Goal: Navigation & Orientation: Find specific page/section

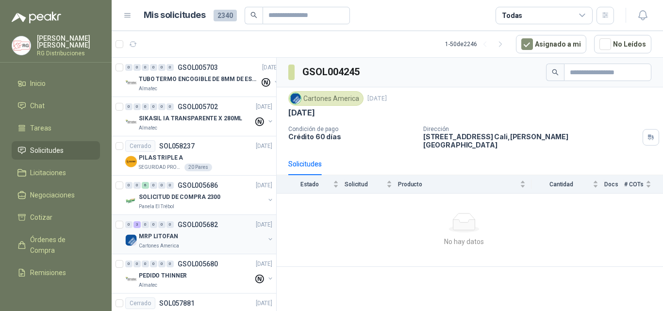
click at [184, 241] on div "MRP LITOFAN" at bounding box center [202, 237] width 126 height 12
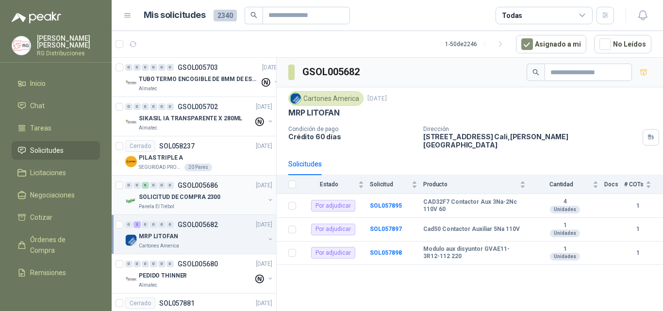
click at [191, 196] on p "SOLICITUD DE COMPRA 2300" at bounding box center [180, 197] width 82 height 9
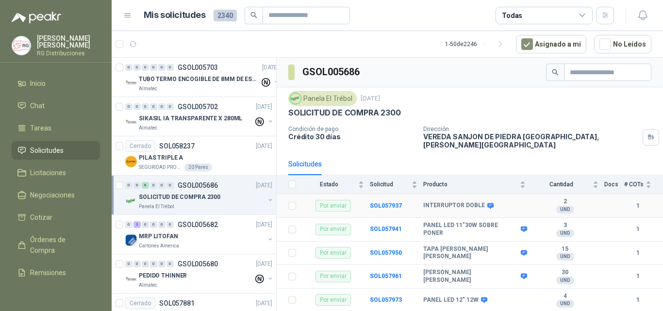
scroll to position [15, 0]
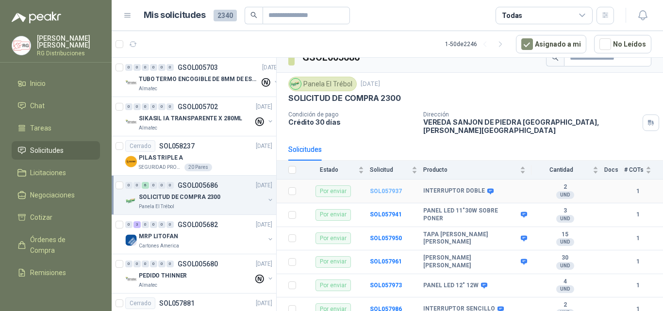
click at [396, 188] on b "SOL057937" at bounding box center [386, 191] width 32 height 7
